Goal: Contribute content: Add original content to the website for others to see

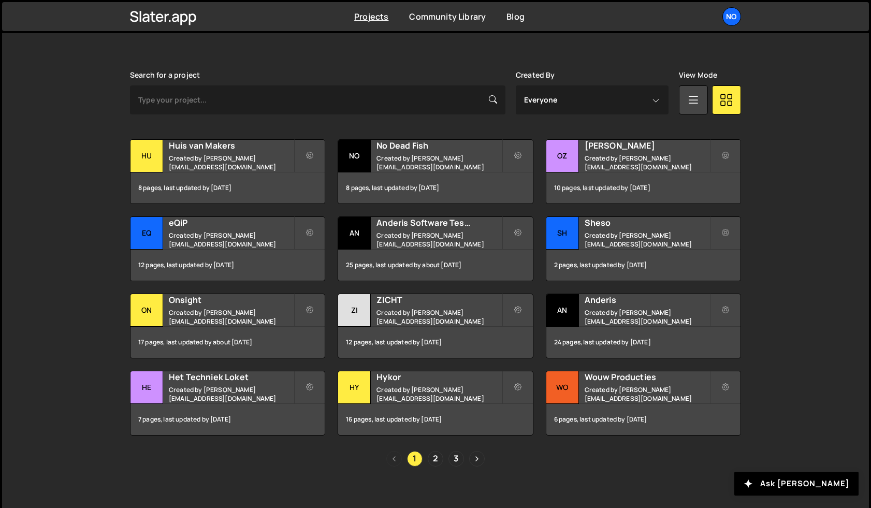
scroll to position [285, 0]
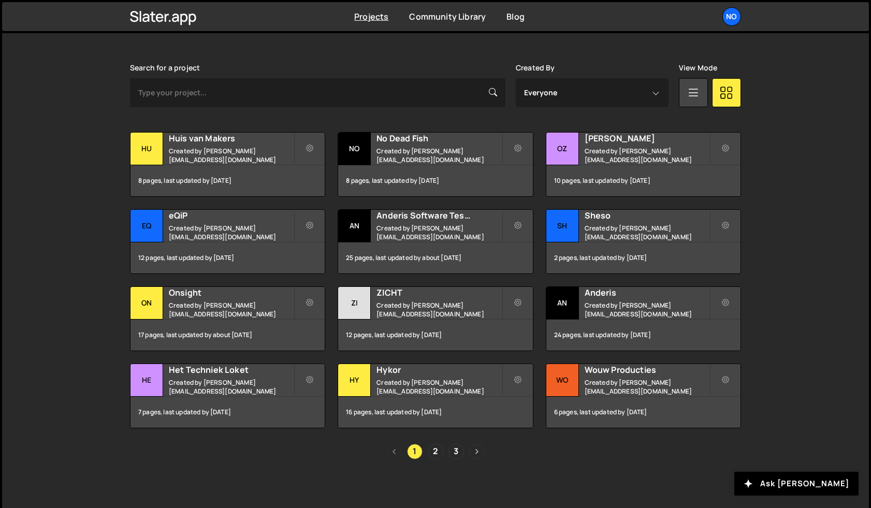
click at [472, 446] on link "Next page" at bounding box center [477, 452] width 16 height 16
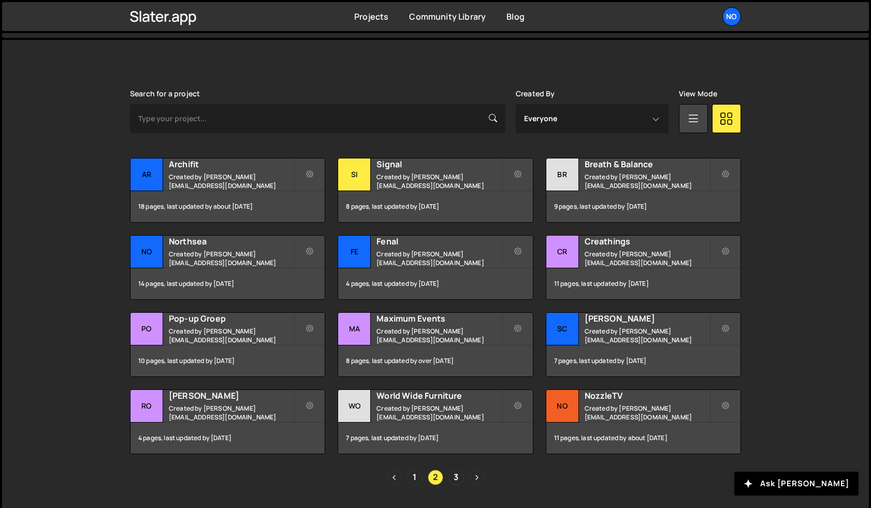
scroll to position [261, 0]
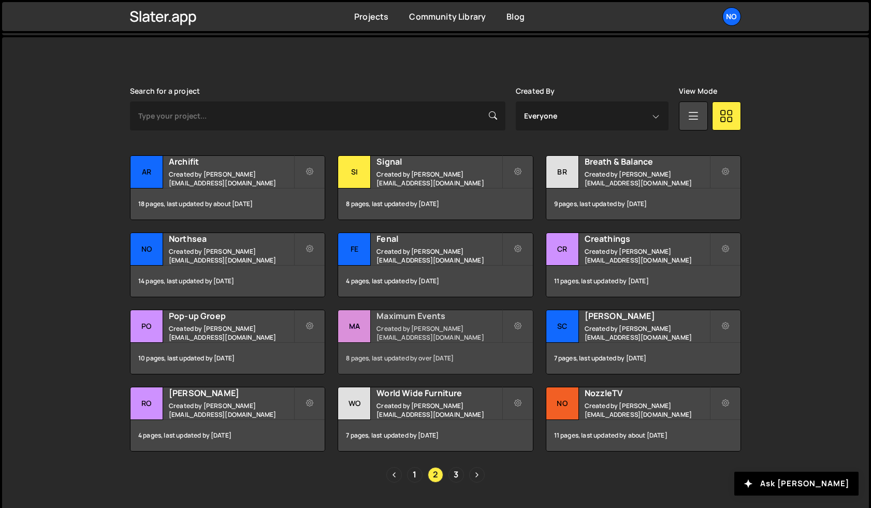
click at [439, 316] on h2 "Maximum Events" at bounding box center [438, 315] width 125 height 11
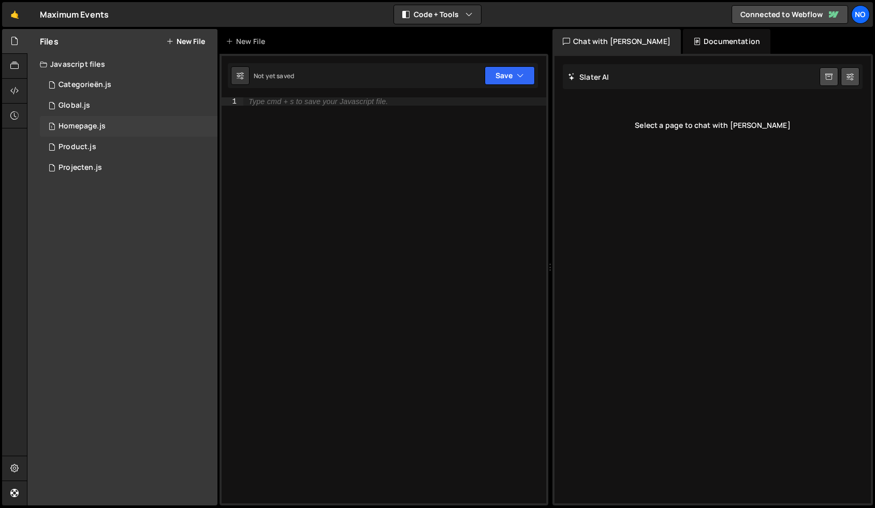
click at [108, 118] on div "1 Homepage.js 0" at bounding box center [129, 126] width 178 height 21
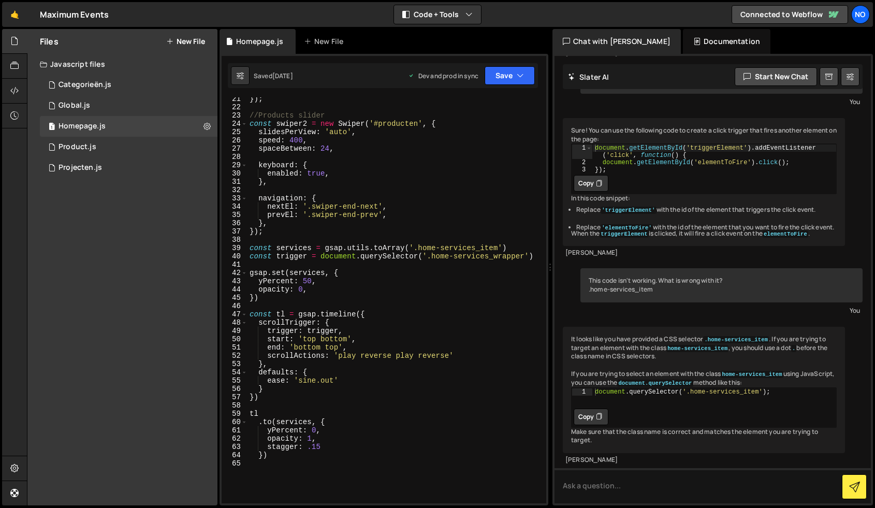
scroll to position [168, 0]
click at [126, 87] on div "1 Categorieën.js 0" at bounding box center [129, 85] width 178 height 21
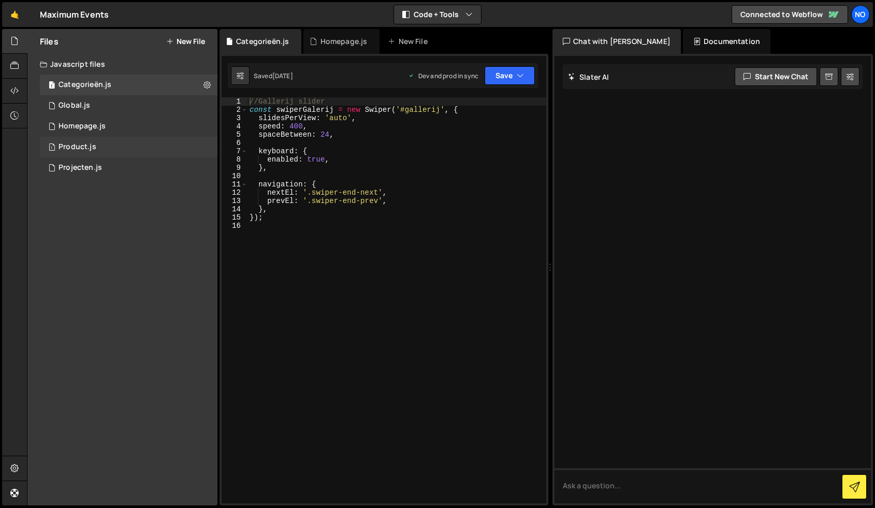
click at [111, 145] on div "1 Product.js 0" at bounding box center [129, 147] width 178 height 21
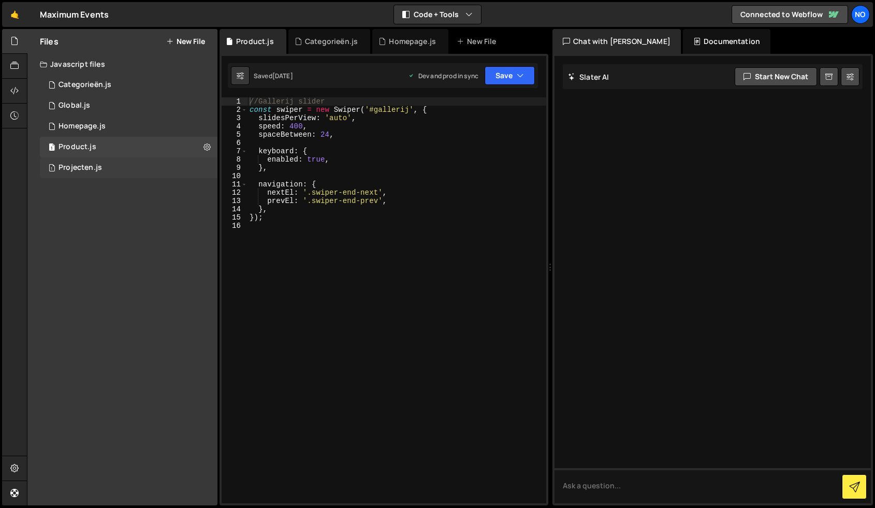
click at [122, 173] on div "1 Projecten.js 0" at bounding box center [129, 167] width 178 height 21
click at [123, 145] on div "1 Product.js 0" at bounding box center [129, 147] width 178 height 21
click at [124, 116] on div "1 Homepage.js 0" at bounding box center [129, 126] width 178 height 21
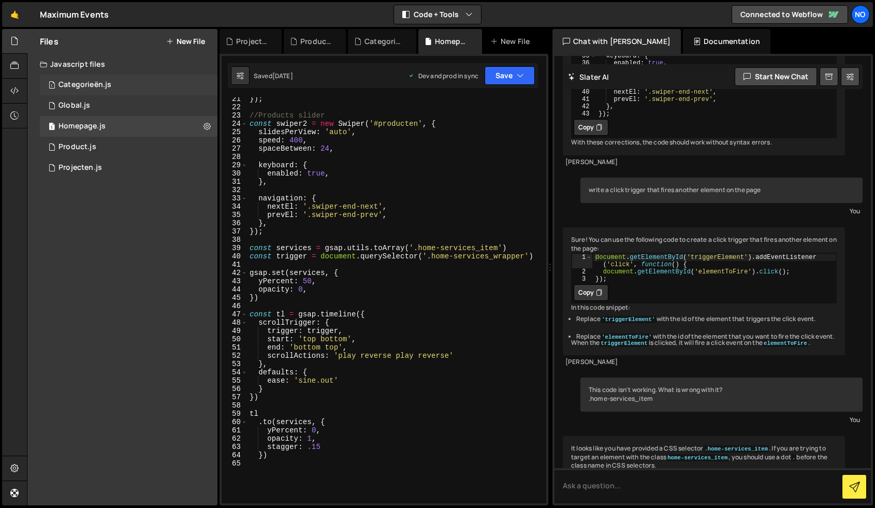
scroll to position [1857, 0]
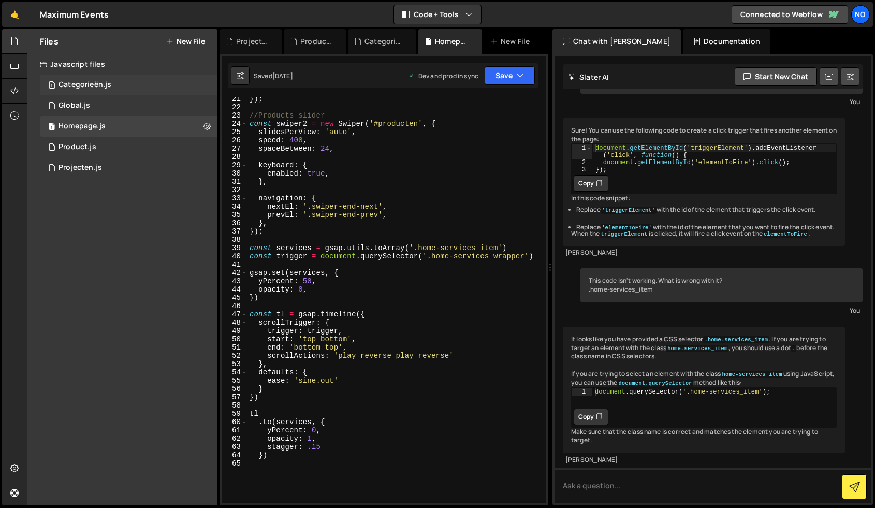
click at [130, 80] on div "1 Categorieën.js 0" at bounding box center [129, 85] width 178 height 21
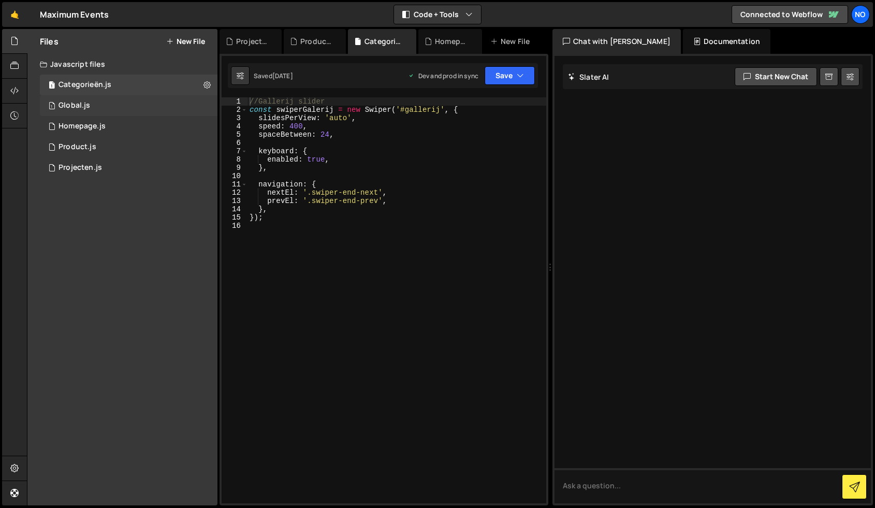
click at [91, 99] on div "1 Global.js 0" at bounding box center [129, 105] width 178 height 21
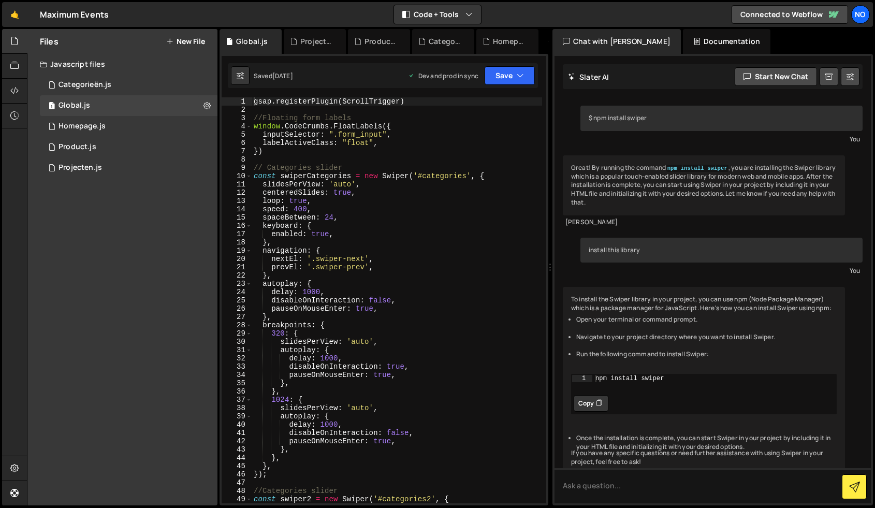
scroll to position [17259, 0]
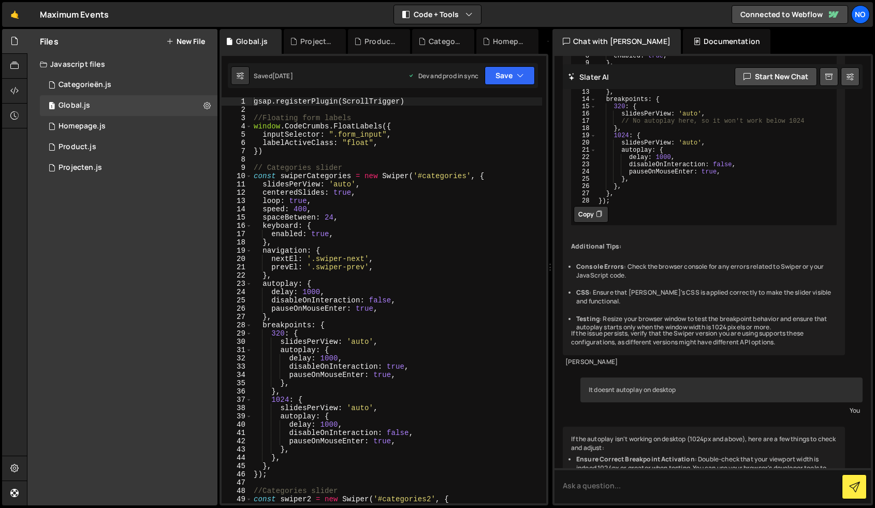
click at [304, 293] on div "gsap . registerPlugin ( ScrollTrigger ) //Floating form labels window . CodeCru…" at bounding box center [397, 308] width 290 height 422
click at [502, 76] on button "Save" at bounding box center [509, 75] width 50 height 19
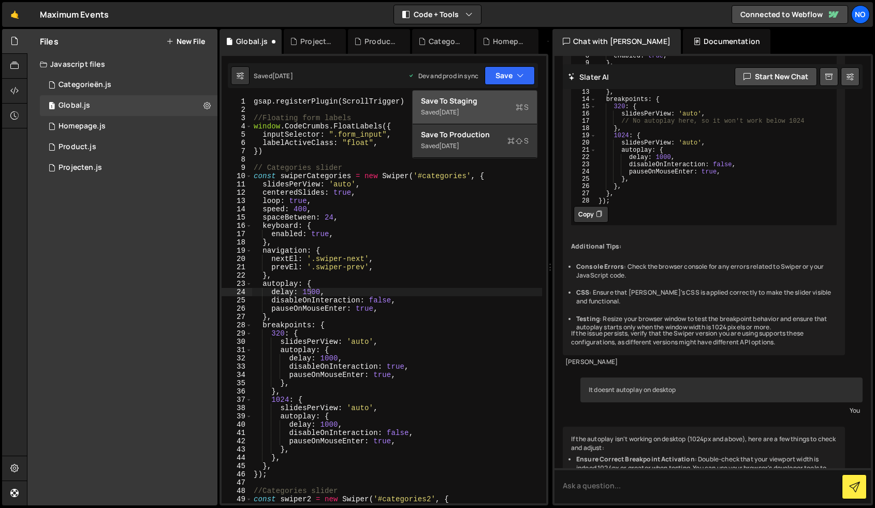
click at [486, 96] on div "Save to Staging S" at bounding box center [475, 101] width 108 height 10
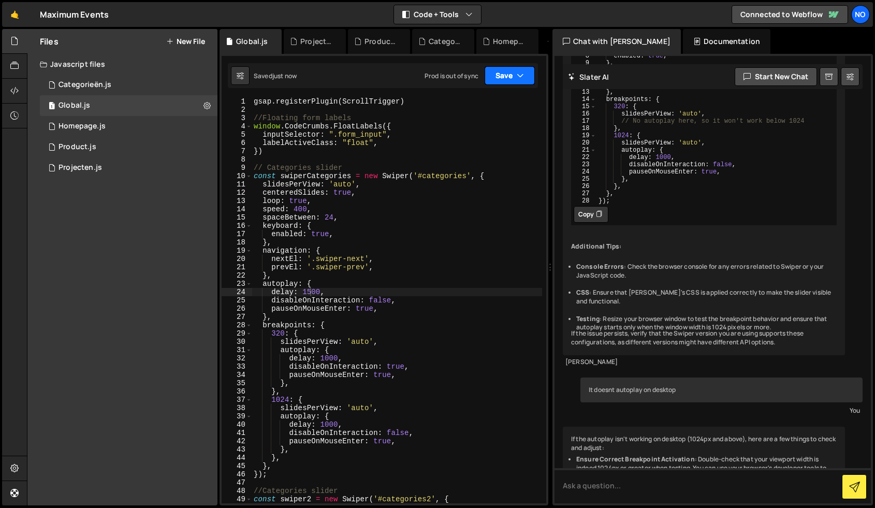
click at [508, 68] on button "Save" at bounding box center [509, 75] width 50 height 19
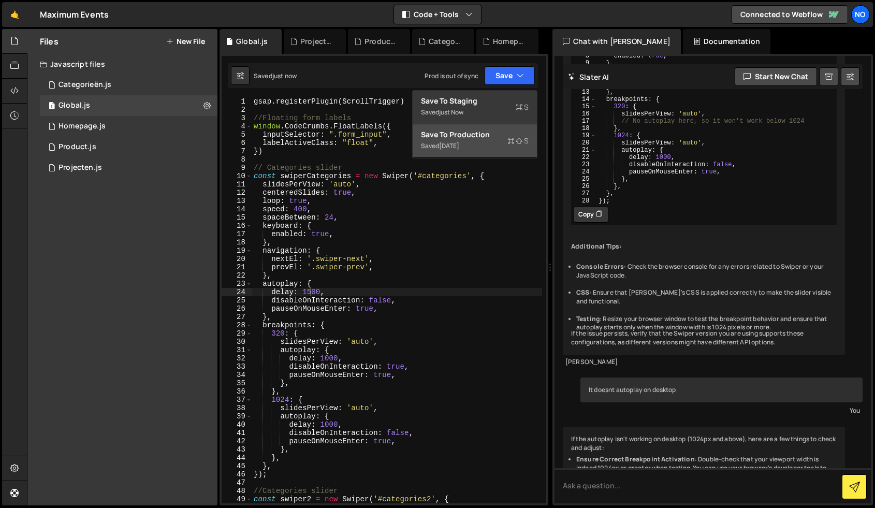
click at [476, 141] on div "Saved 4 months ago" at bounding box center [475, 146] width 108 height 12
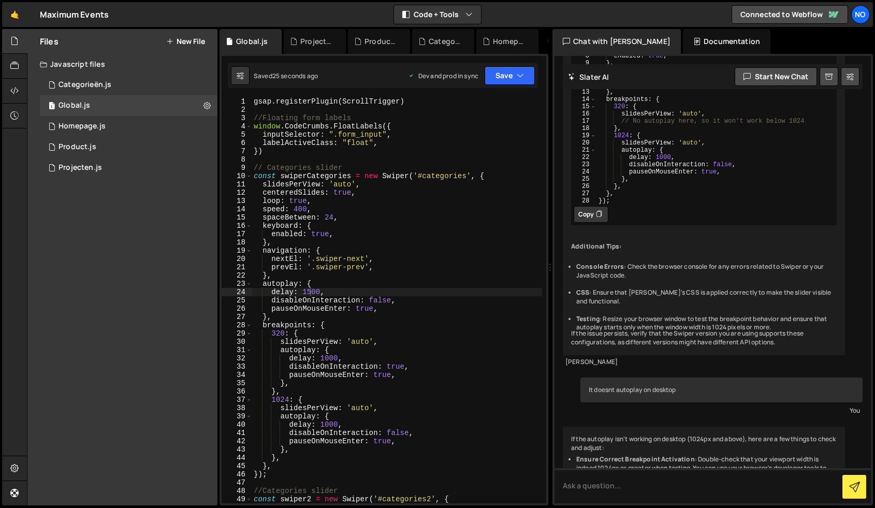
click at [296, 212] on div "gsap . registerPlugin ( ScrollTrigger ) //Floating form labels window . CodeCru…" at bounding box center [397, 308] width 290 height 422
click at [492, 73] on button "Save" at bounding box center [509, 75] width 50 height 19
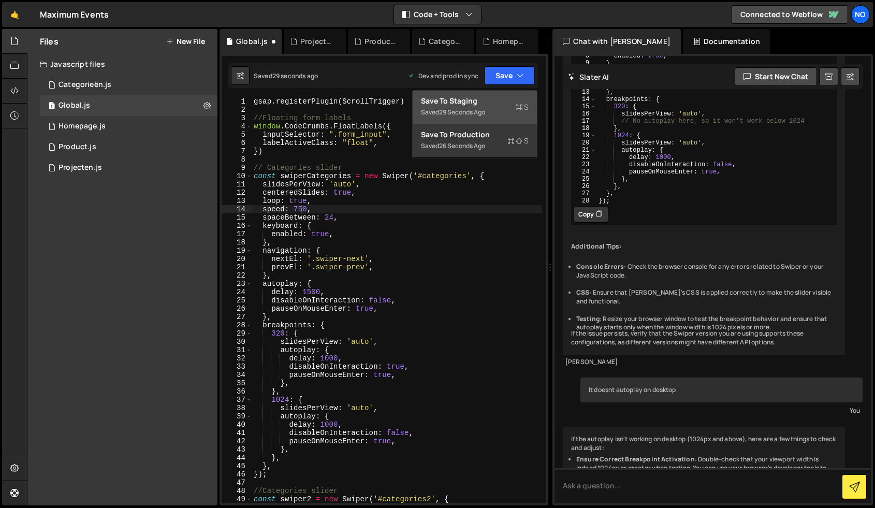
click at [481, 101] on div "Save to Staging S" at bounding box center [475, 101] width 108 height 10
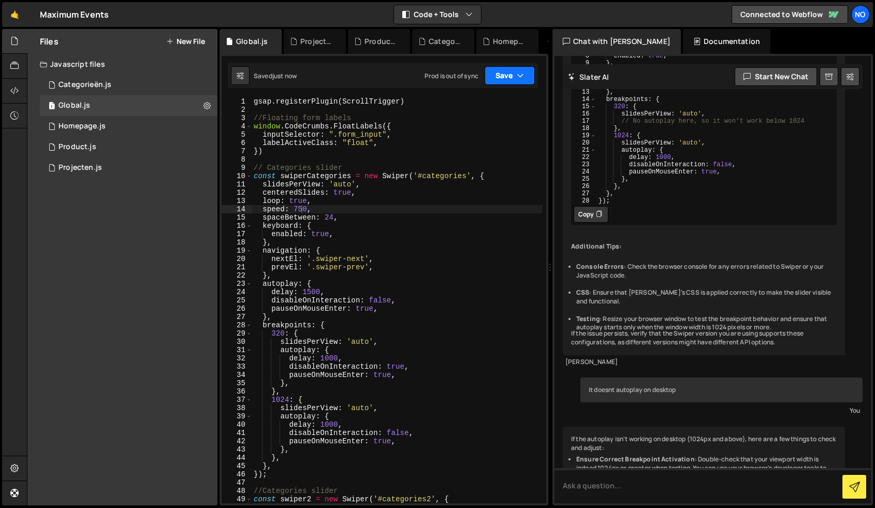
click at [506, 79] on button "Save" at bounding box center [509, 75] width 50 height 19
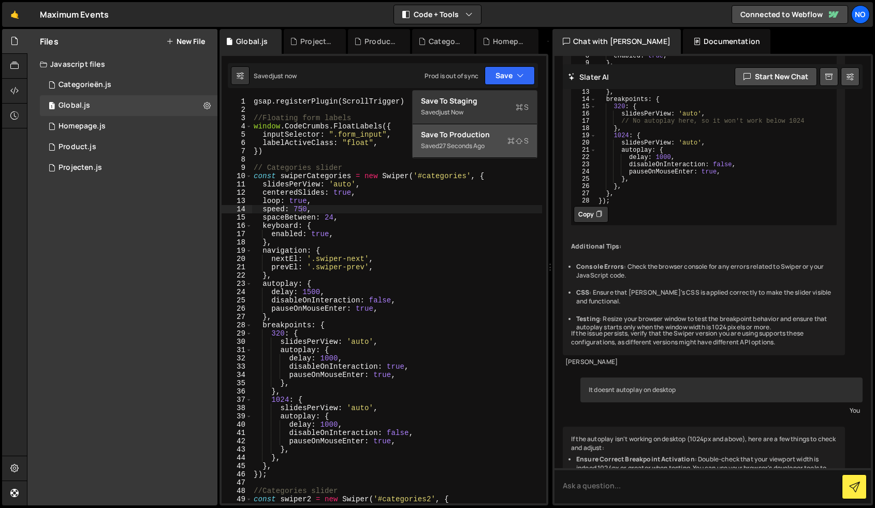
click at [487, 129] on div "Save to Production S" at bounding box center [475, 134] width 108 height 10
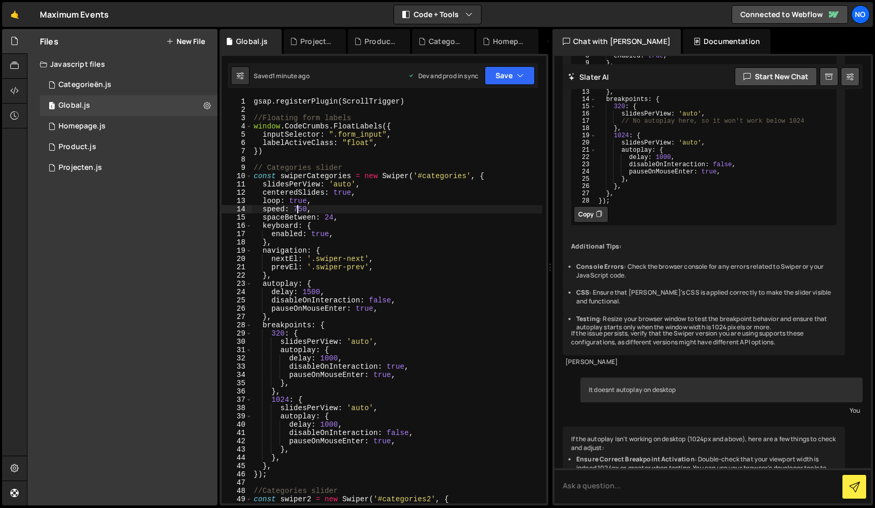
click at [298, 210] on div "gsap . registerPlugin ( ScrollTrigger ) //Floating form labels window . CodeCru…" at bounding box center [397, 308] width 290 height 422
click at [398, 181] on div "gsap . registerPlugin ( ScrollTrigger ) //Floating form labels window . CodeCru…" at bounding box center [397, 308] width 290 height 422
type textarea "slidesPerView: 'auto',"
click at [520, 69] on button "Save" at bounding box center [509, 75] width 50 height 19
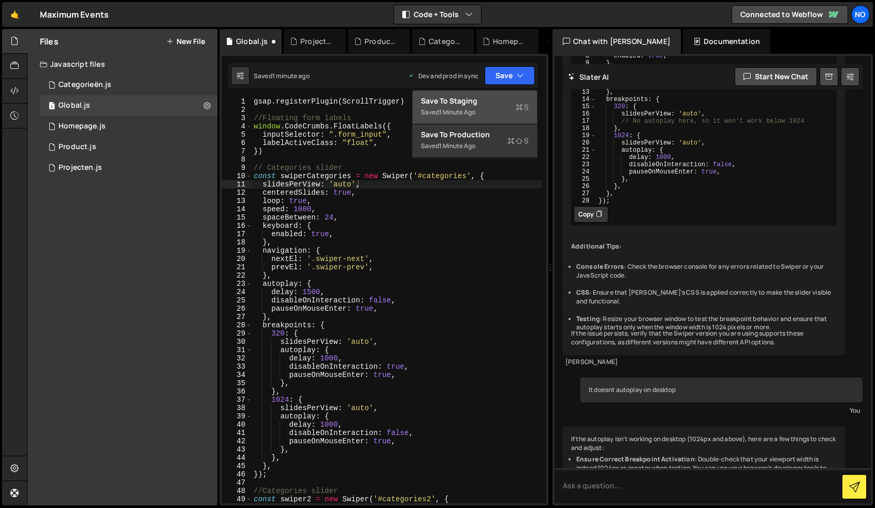
click at [495, 110] on div "Saved 1 minute ago" at bounding box center [475, 112] width 108 height 12
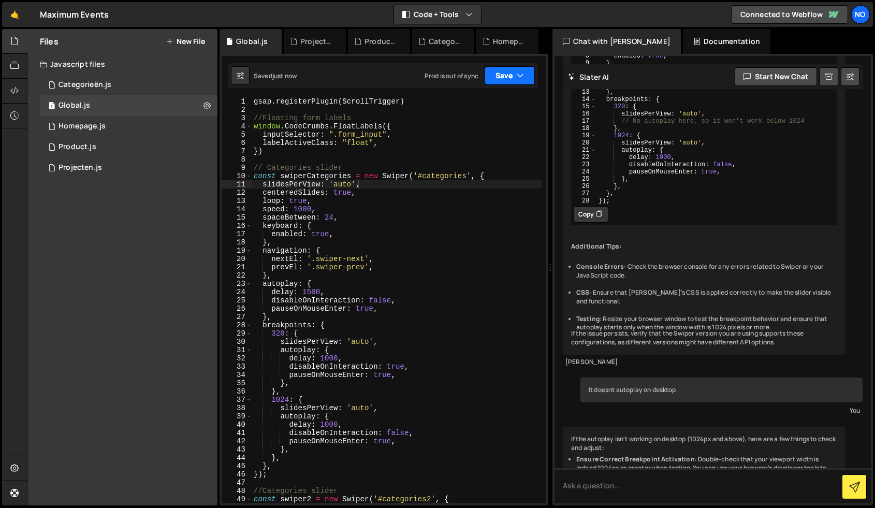
drag, startPoint x: 514, startPoint y: 76, endPoint x: 487, endPoint y: 124, distance: 55.4
click at [514, 76] on button "Save" at bounding box center [509, 75] width 50 height 19
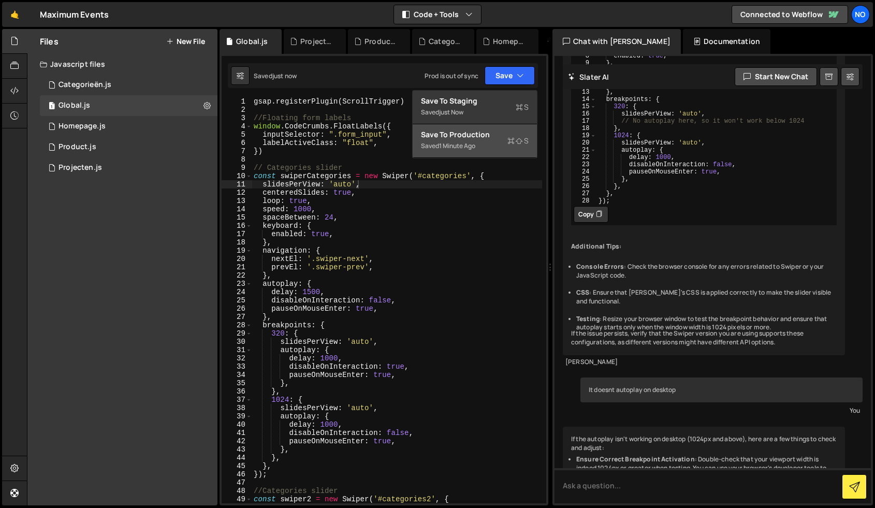
click at [478, 141] on div "Saved 1 minute ago" at bounding box center [475, 146] width 108 height 12
